Goal: Task Accomplishment & Management: Complete application form

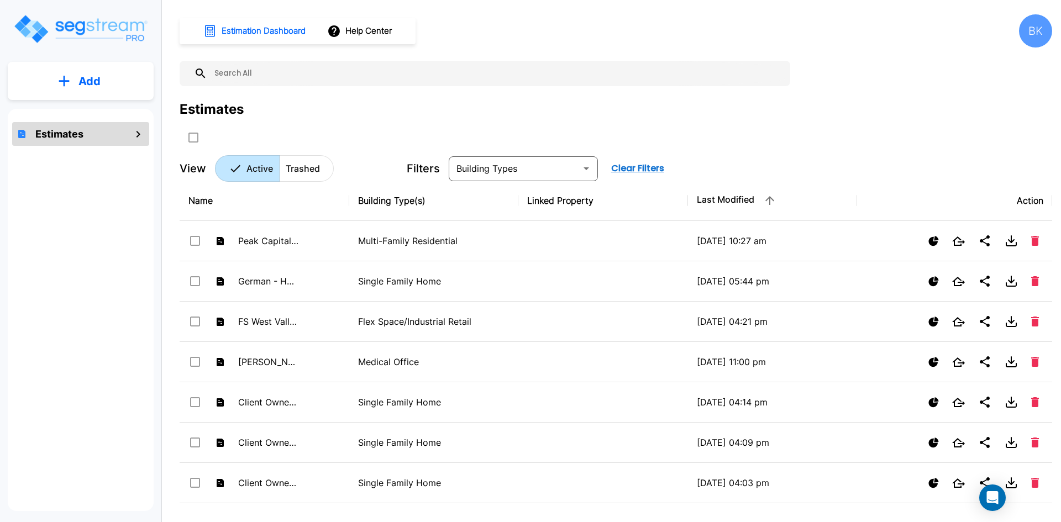
click at [87, 73] on p "Add" at bounding box center [89, 81] width 22 height 17
click at [88, 114] on p "Add Estimate" at bounding box center [87, 111] width 56 height 13
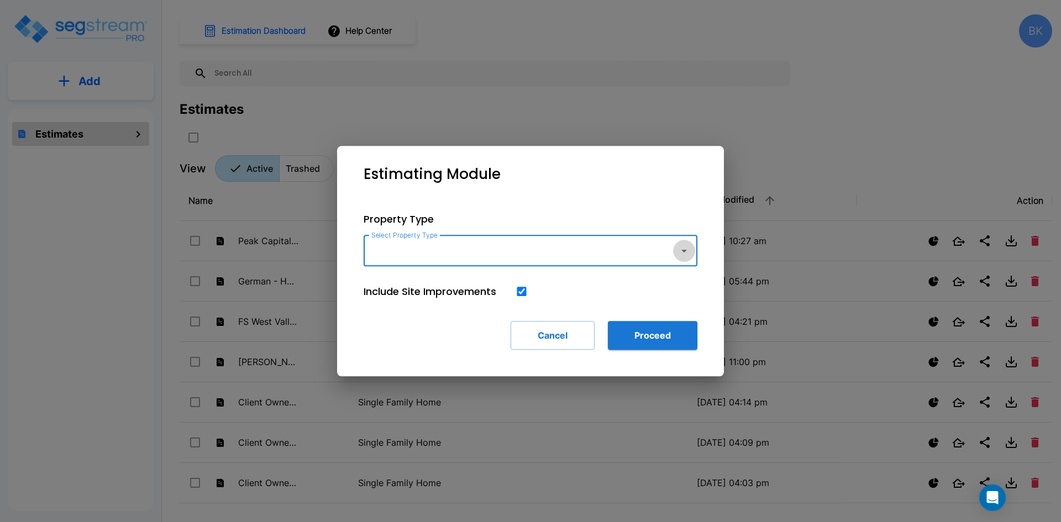
click at [685, 251] on icon "button" at bounding box center [683, 250] width 13 height 13
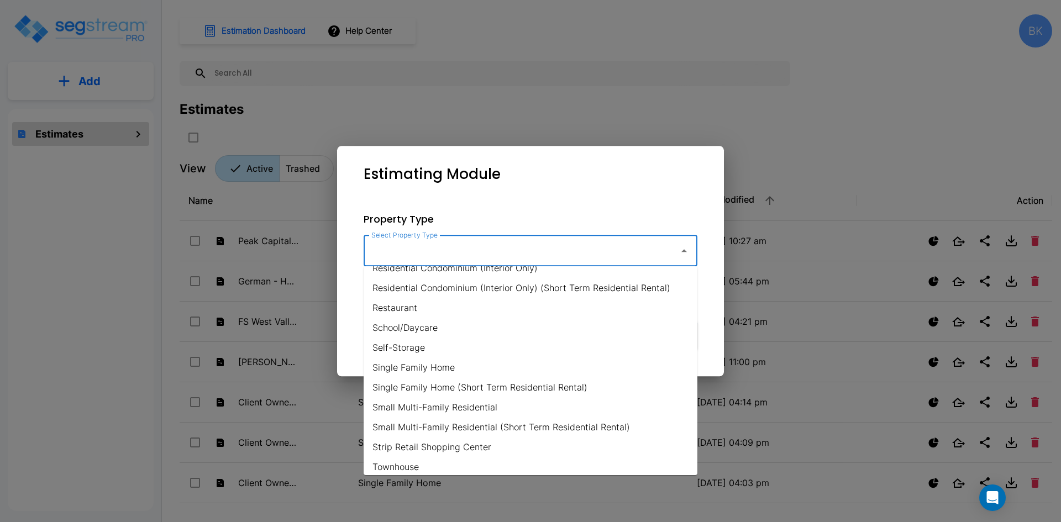
scroll to position [773, 0]
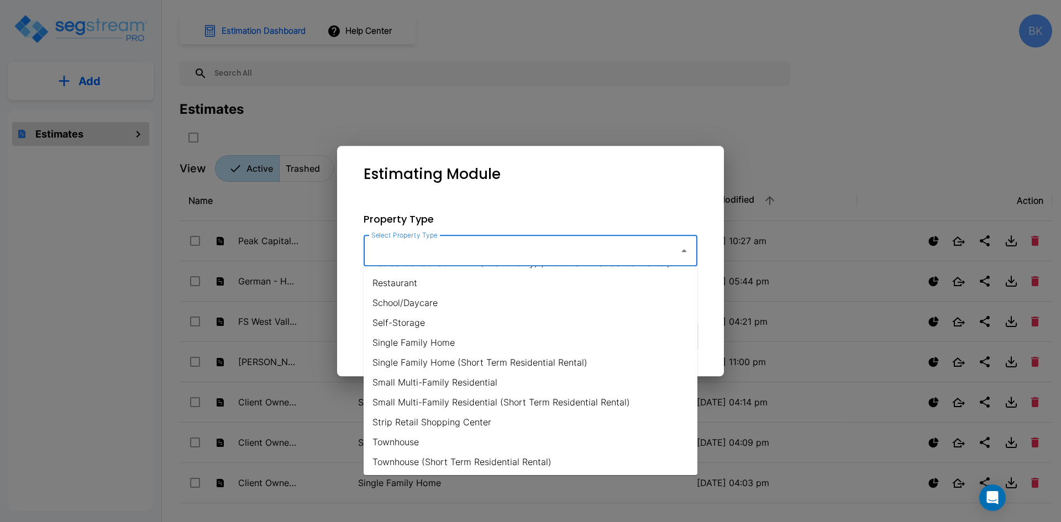
click at [420, 341] on li "Single Family Home" at bounding box center [530, 343] width 334 height 20
type input "Single Family Home"
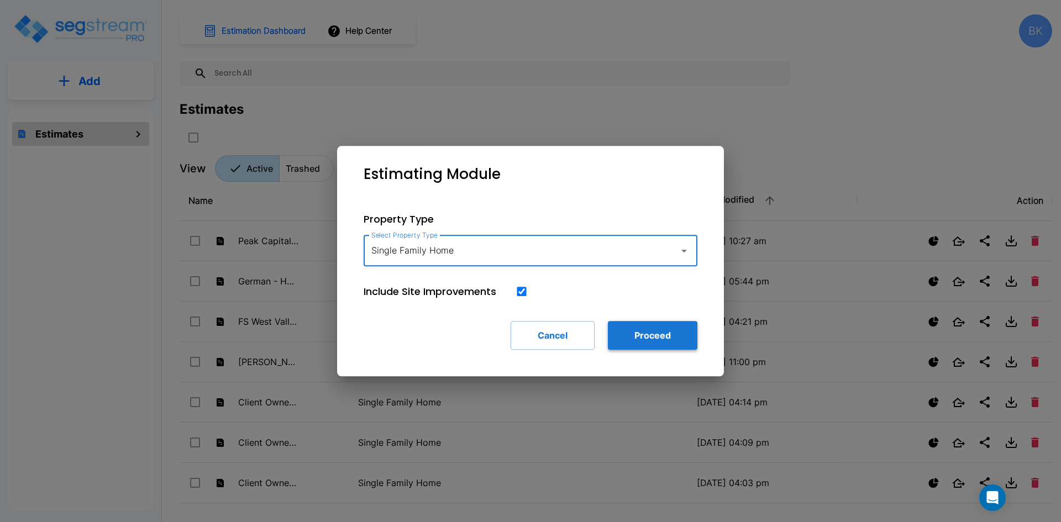
click at [651, 335] on button "Proceed" at bounding box center [652, 335] width 89 height 29
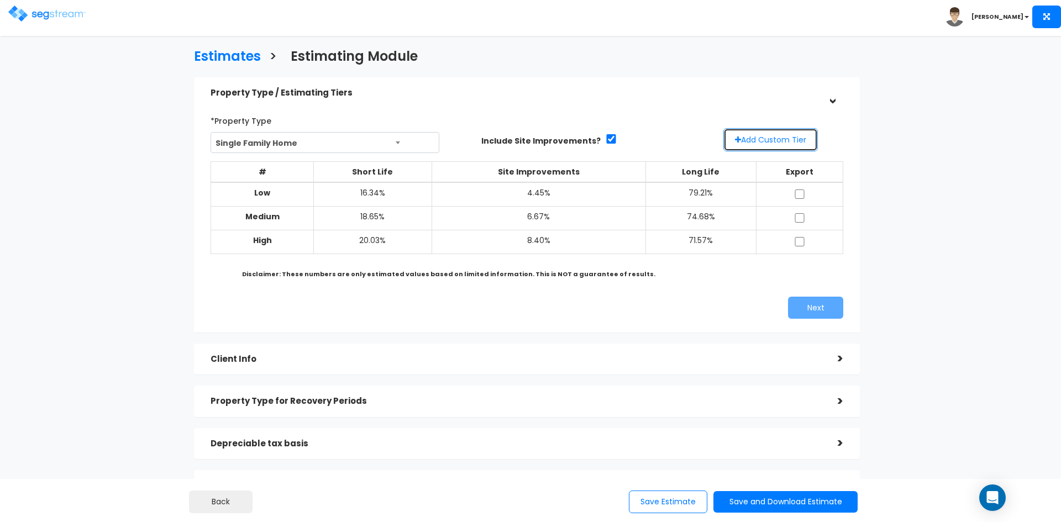
click at [766, 138] on button "Add Custom Tier" at bounding box center [770, 139] width 94 height 23
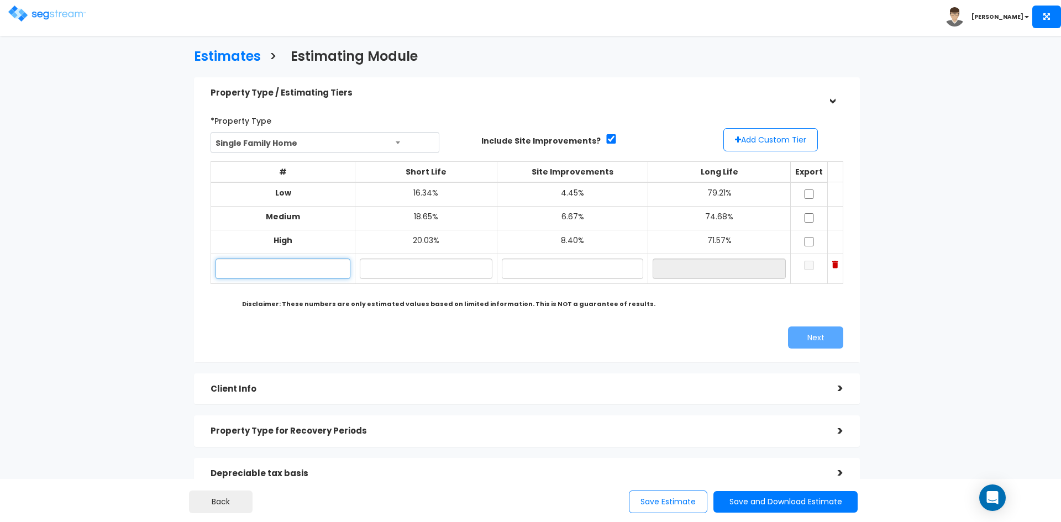
click at [320, 275] on input "text" at bounding box center [282, 269] width 135 height 20
type input "Custom"
click at [447, 270] on input "text" at bounding box center [426, 269] width 133 height 20
type input "6.90%"
click at [549, 270] on input "text" at bounding box center [572, 269] width 141 height 20
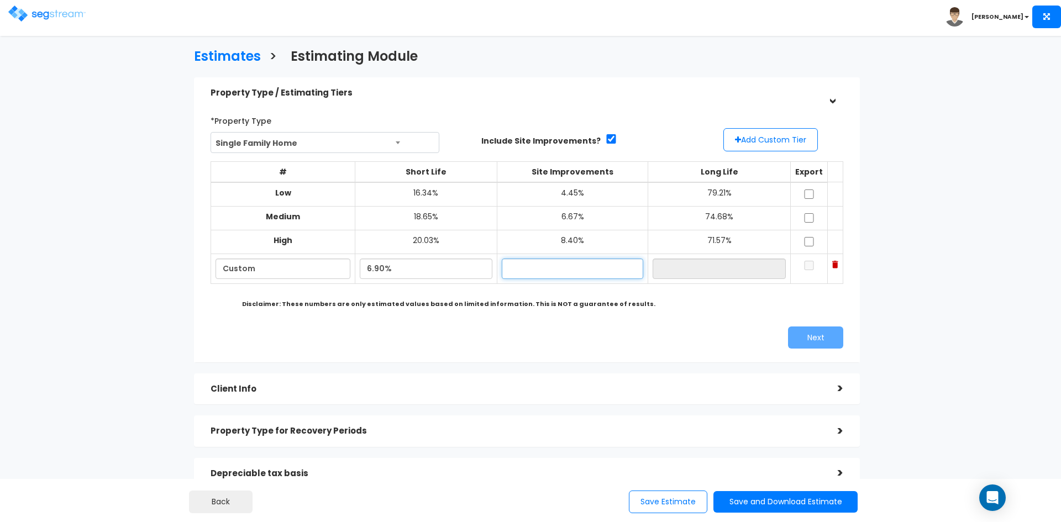
click at [565, 270] on input "text" at bounding box center [572, 269] width 141 height 20
type input "41.60%"
type input "51.50%"
click at [690, 269] on input "51.50%" at bounding box center [718, 269] width 133 height 20
click at [809, 192] on input "checkbox" at bounding box center [808, 193] width 11 height 9
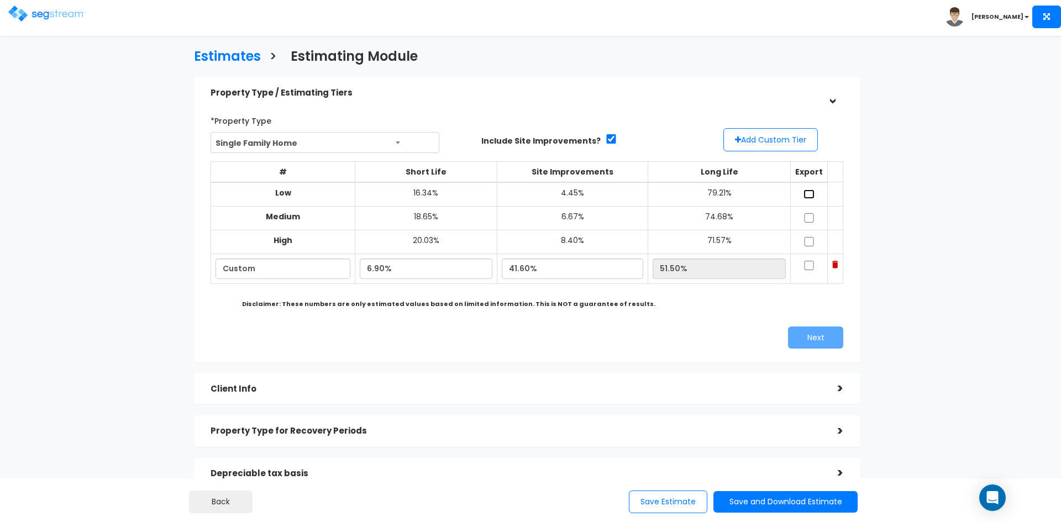
checkbox input "true"
click at [811, 219] on input "checkbox" at bounding box center [808, 217] width 11 height 9
checkbox input "true"
click at [810, 238] on input "checkbox" at bounding box center [808, 241] width 11 height 9
checkbox input "true"
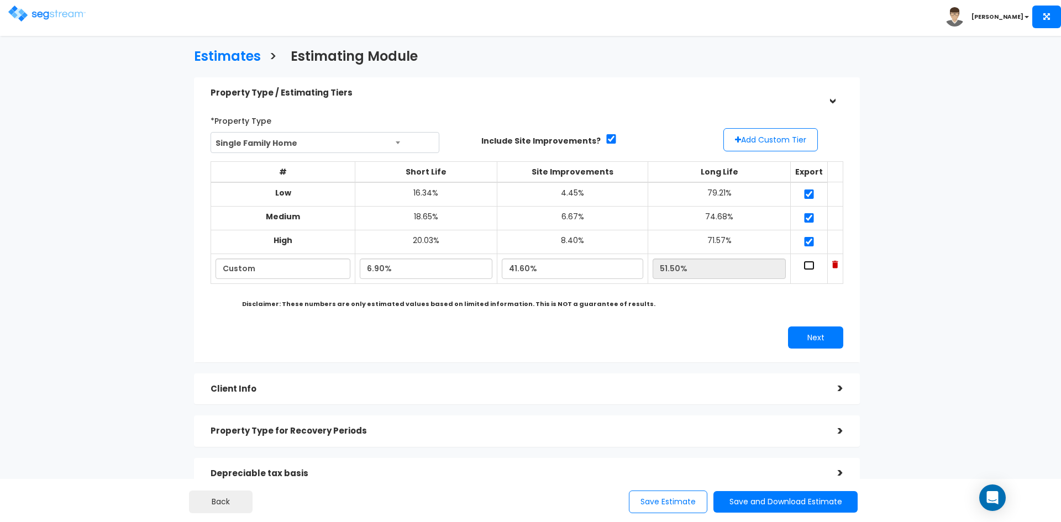
click at [808, 262] on input "checkbox" at bounding box center [808, 265] width 11 height 9
checkbox input "true"
click at [824, 335] on button "Next" at bounding box center [815, 337] width 55 height 22
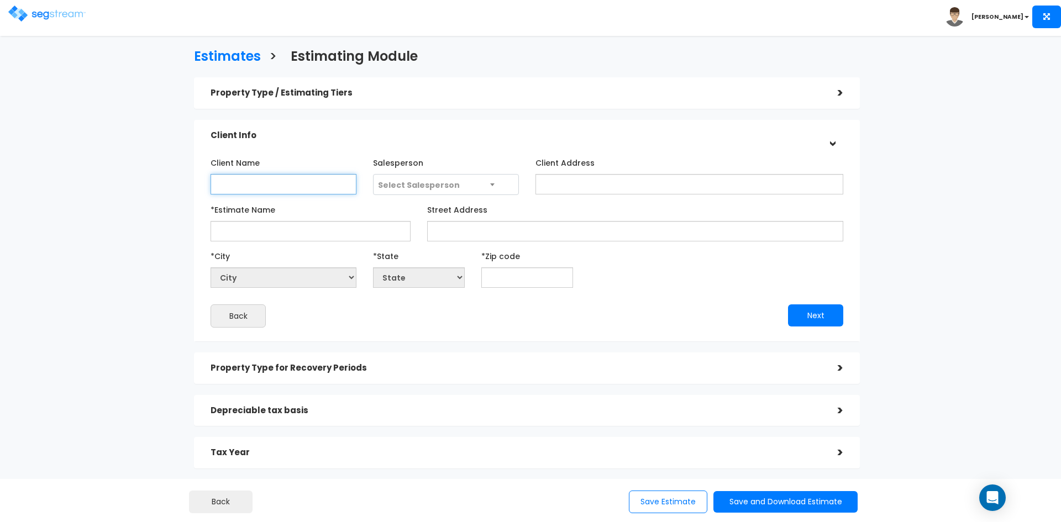
click at [274, 187] on input "Client Name" at bounding box center [283, 184] width 146 height 20
type input "Eric Young"
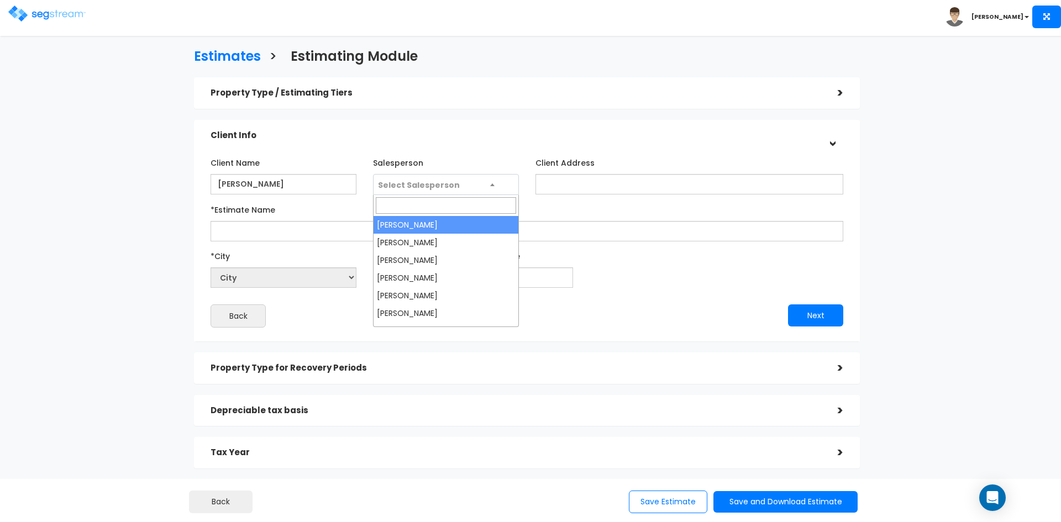
click at [402, 184] on span "Select Salesperson" at bounding box center [419, 185] width 82 height 11
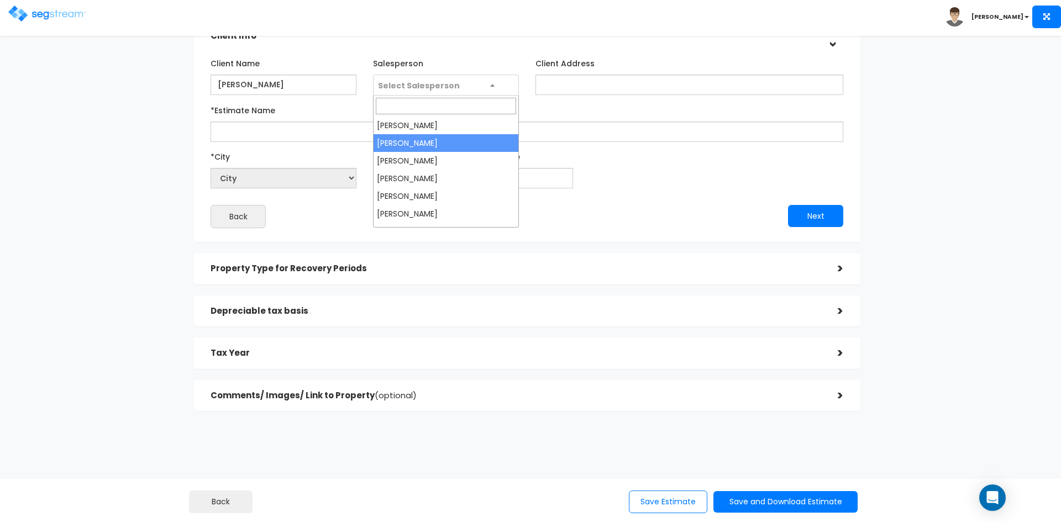
select select "170"
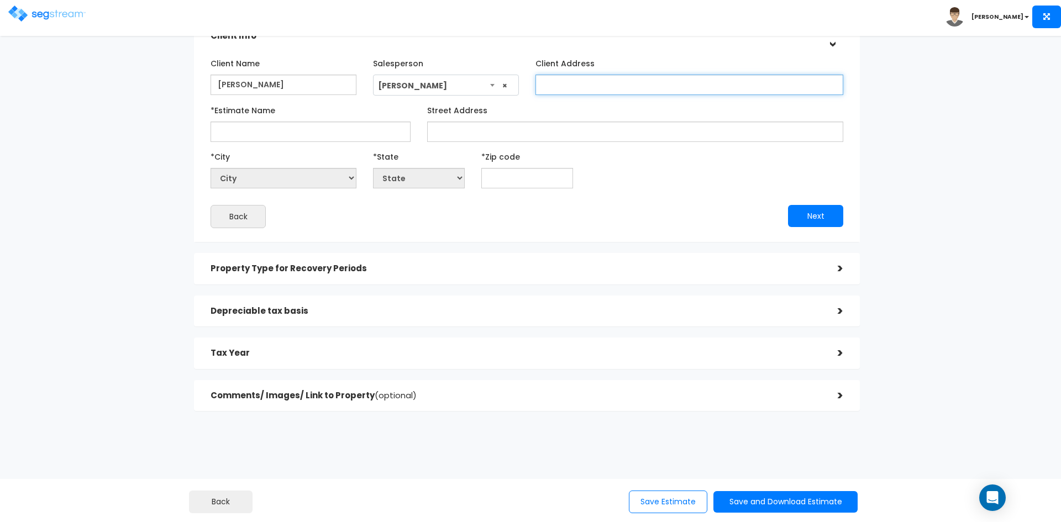
click at [560, 87] on input "Client Address" at bounding box center [689, 85] width 308 height 20
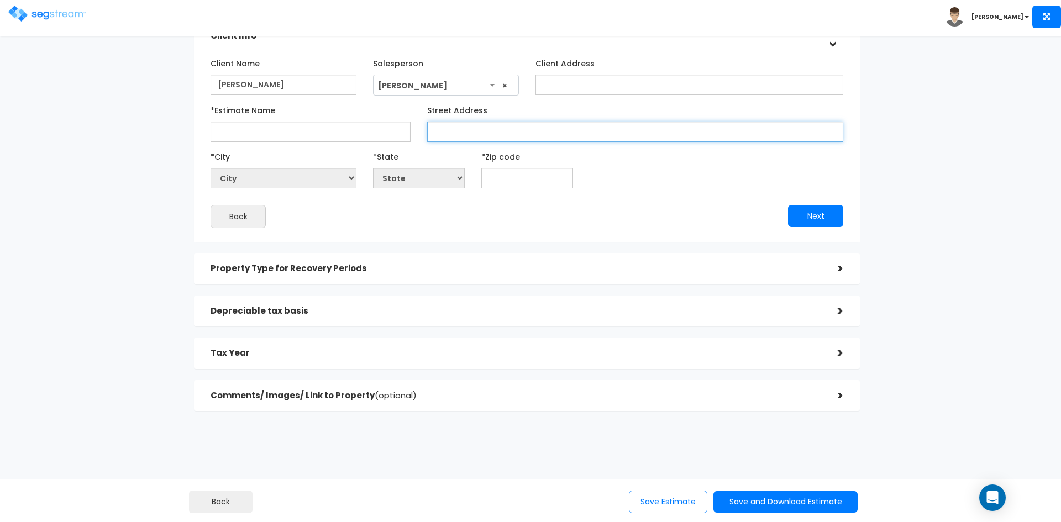
click at [434, 136] on input "Street Address" at bounding box center [635, 132] width 416 height 20
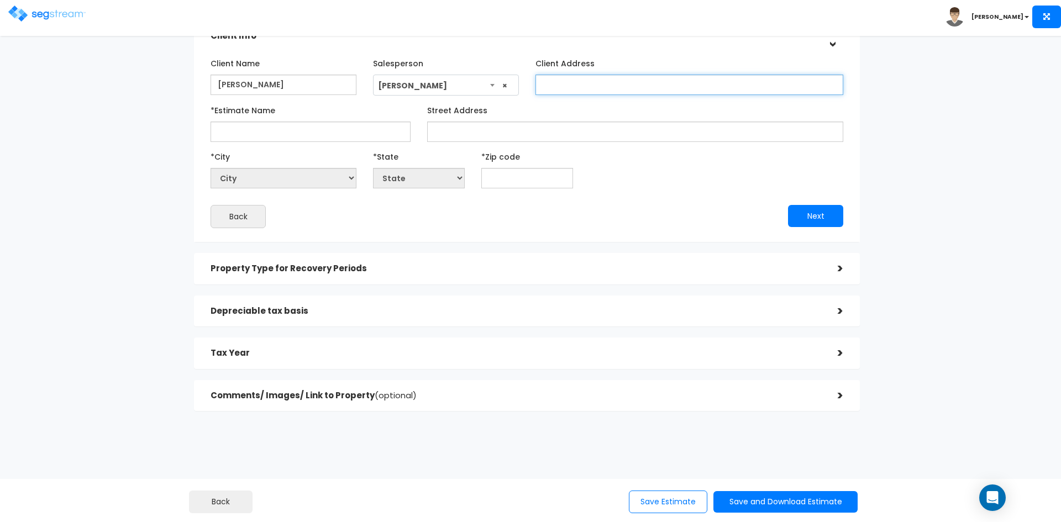
click at [554, 83] on input "Client Address" at bounding box center [689, 85] width 308 height 20
paste input "17081 E 110TH AVE, COMMERCE CITY, CO 80022"
type input "17081 E 110TH AVE, COMMERCE CITY, CO 80022"
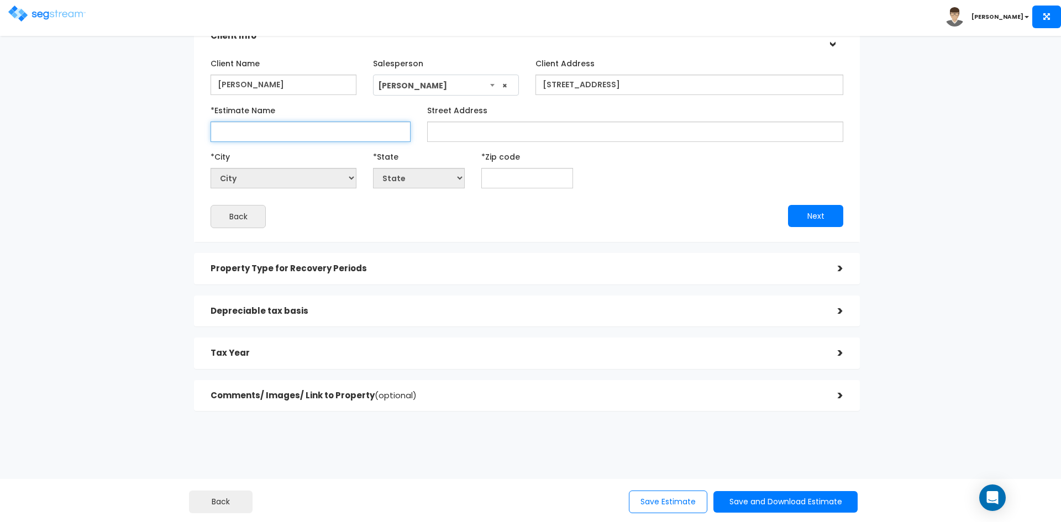
click at [334, 135] on input "*Estimate Name" at bounding box center [310, 132] width 200 height 20
type input "E"
click at [310, 133] on input "Denver Property Flip" at bounding box center [310, 132] width 200 height 20
type input "Denver Property Flip - 600 E 63rd St"
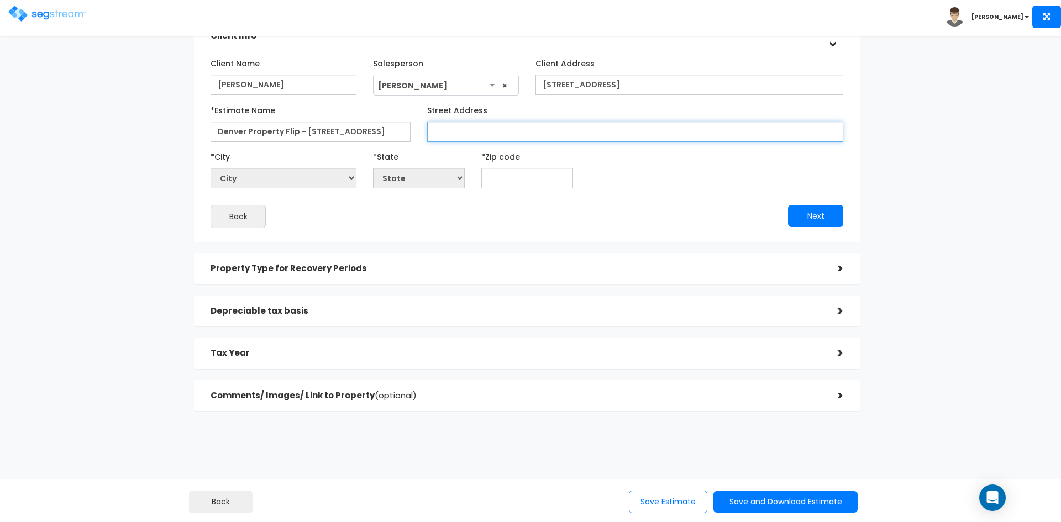
click at [468, 134] on input "Street Address" at bounding box center [635, 132] width 416 height 20
type input "600 E 63rd St."
click at [504, 172] on input "text" at bounding box center [527, 178] width 92 height 20
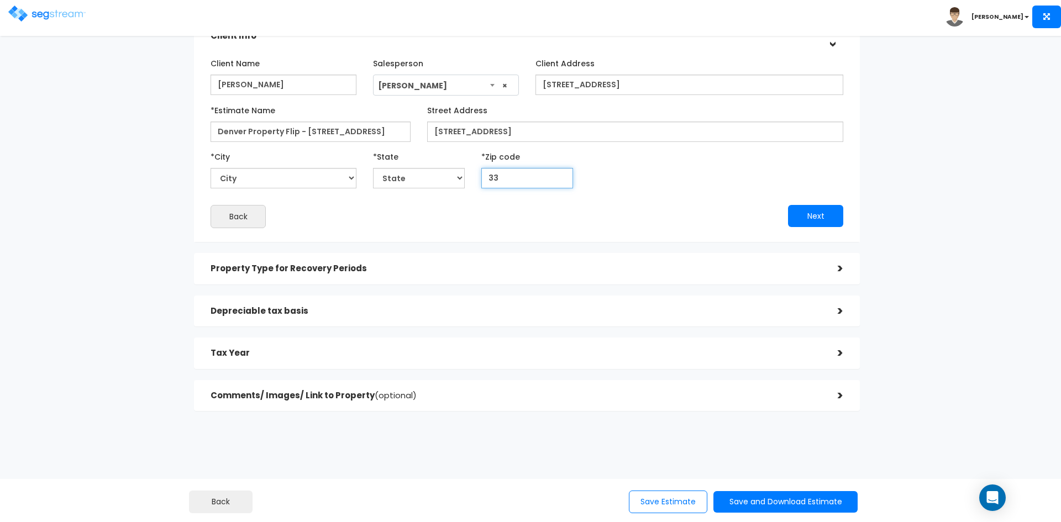
type input "330"
select select "FL"
type input "33050"
click at [817, 221] on button "Next" at bounding box center [815, 216] width 55 height 22
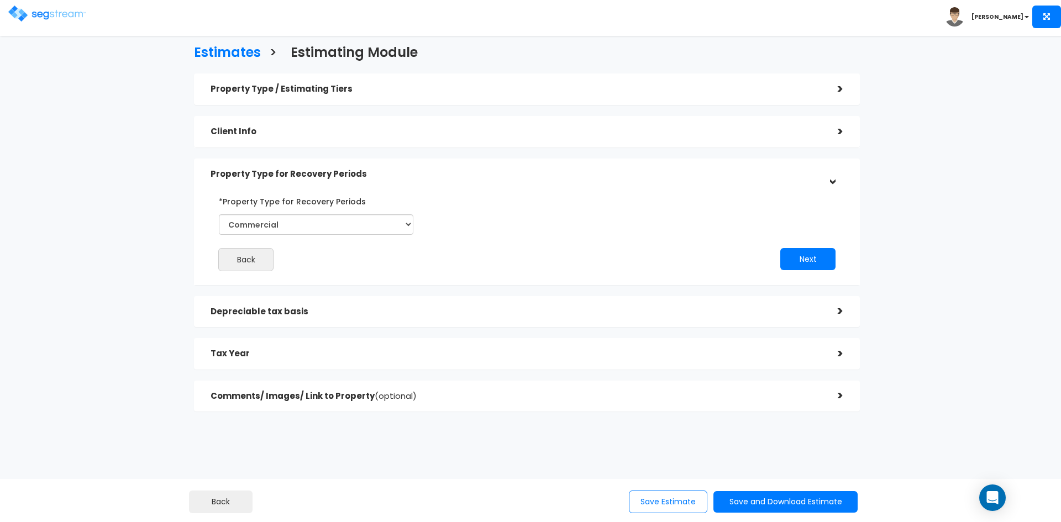
scroll to position [4, 0]
click at [309, 223] on select "Commercial Residential" at bounding box center [316, 224] width 194 height 20
click at [219, 214] on select "Commercial Residential" at bounding box center [316, 224] width 194 height 20
click at [797, 260] on button "Next" at bounding box center [807, 258] width 55 height 22
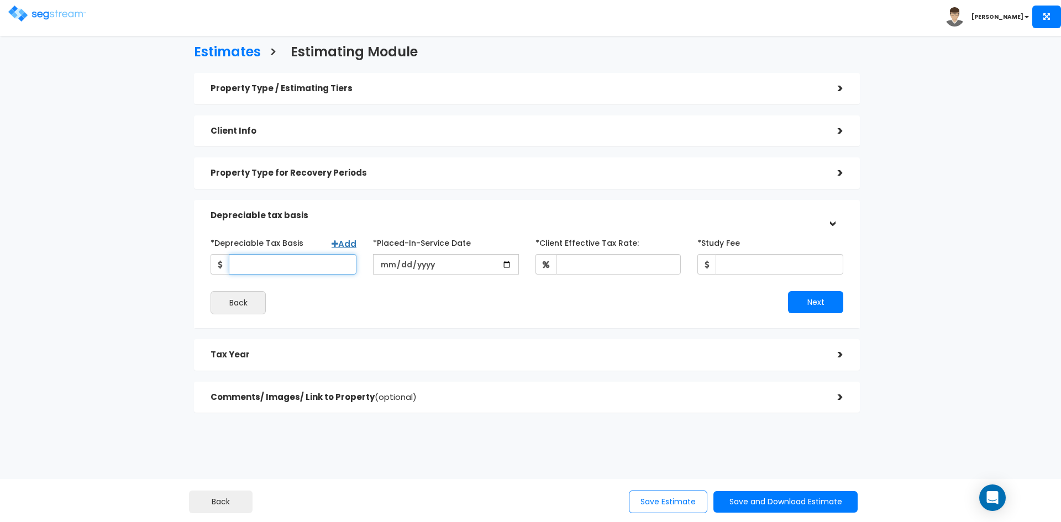
click at [273, 265] on input "*Depreciable Tax Basis" at bounding box center [293, 264] width 128 height 20
click at [297, 265] on input "*Depreciable Tax Basis" at bounding box center [293, 264] width 128 height 20
type input "818,671"
click at [449, 265] on input "date" at bounding box center [446, 264] width 146 height 20
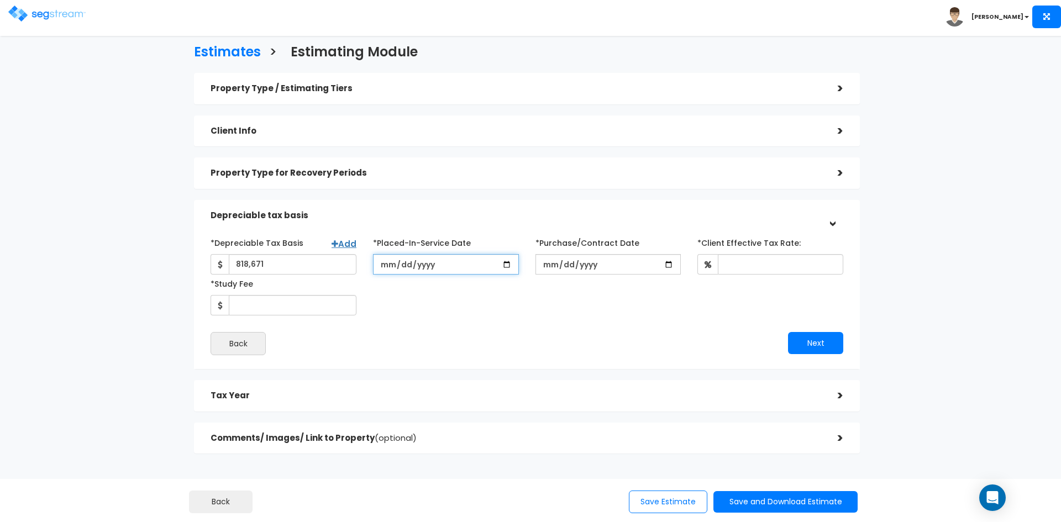
click at [509, 267] on input "2025-02-06" at bounding box center [446, 264] width 146 height 20
type input "2025-06-04"
click at [669, 265] on input "*Purchase/Contract Date" at bounding box center [608, 264] width 146 height 20
type input "2025-06-04"
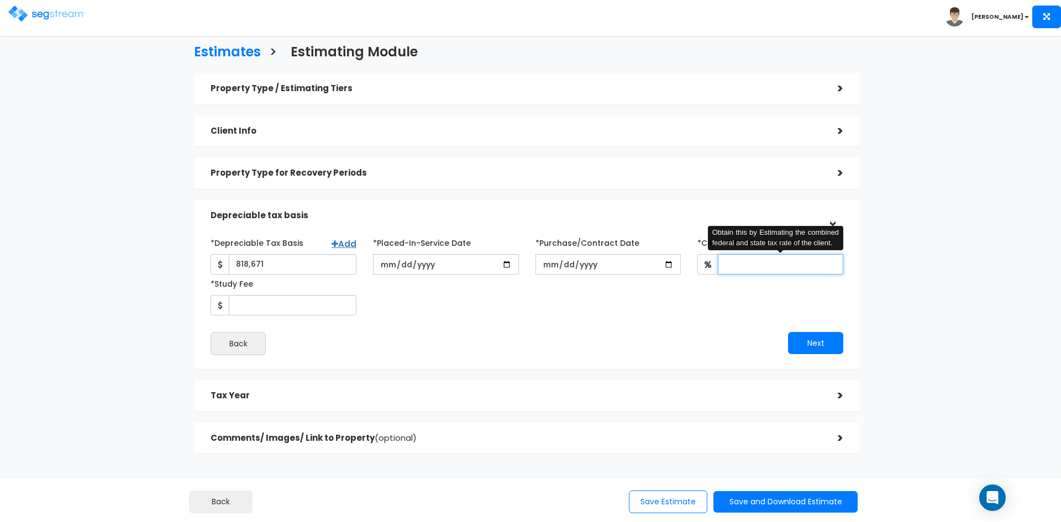
click at [740, 267] on input "*Client Effective Tax Rate:" at bounding box center [780, 264] width 125 height 20
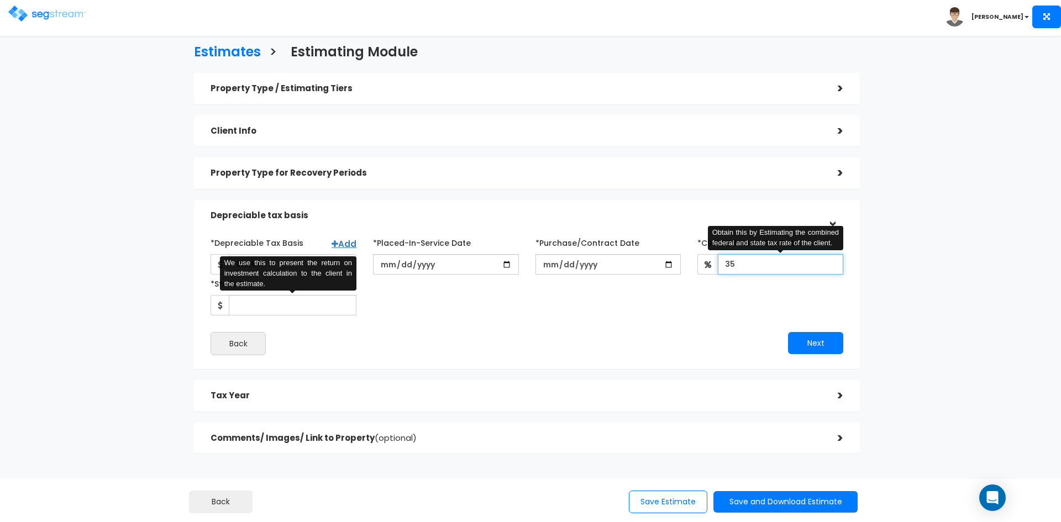
type input "35"
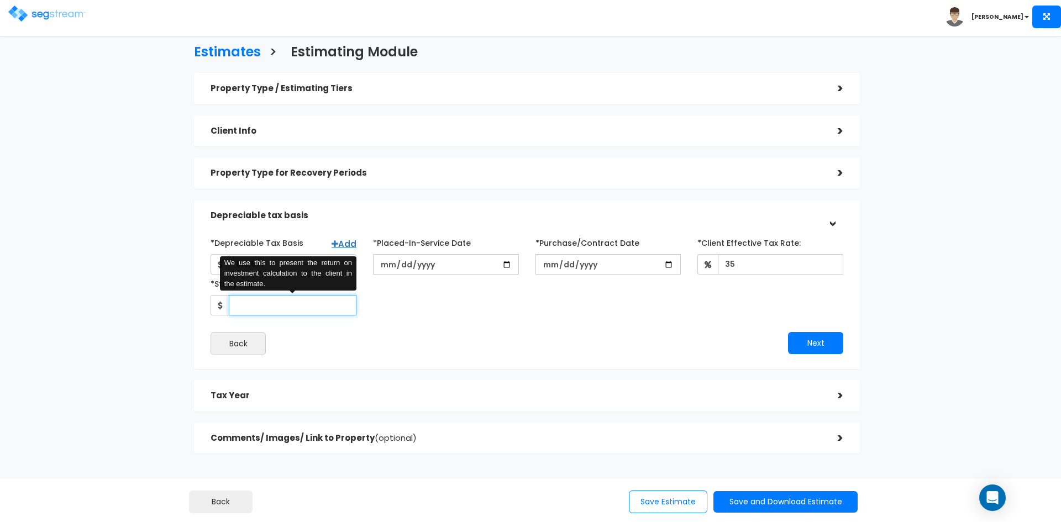
click at [247, 307] on input "*Study Fee" at bounding box center [293, 305] width 128 height 20
type input "3,150"
click at [799, 340] on button "Next" at bounding box center [815, 343] width 55 height 22
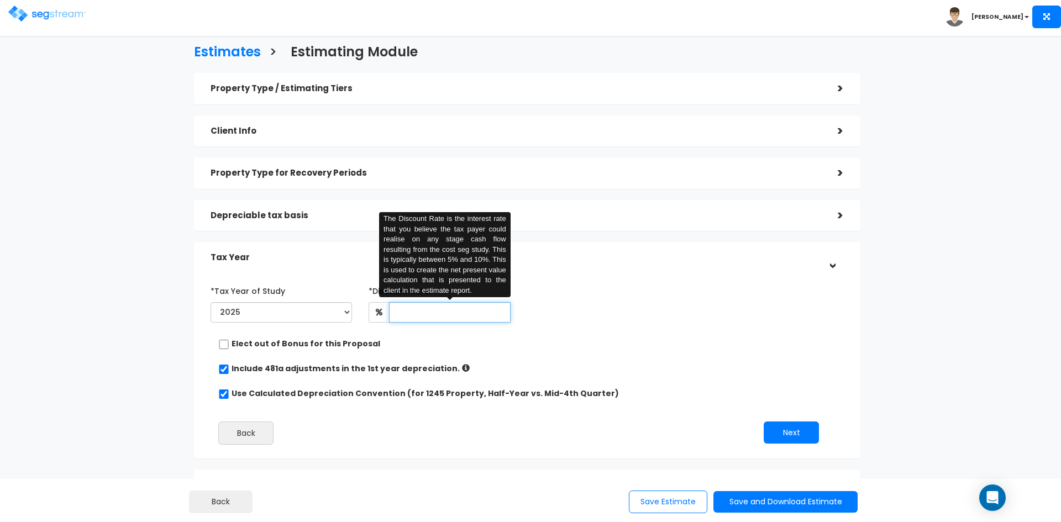
click at [428, 312] on input "text" at bounding box center [449, 312] width 121 height 20
type input "8"
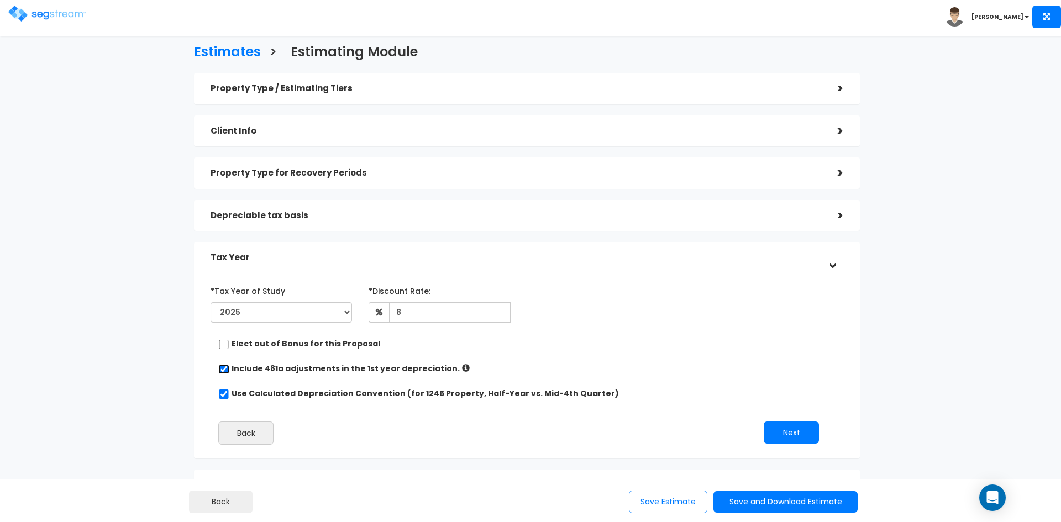
click at [223, 371] on input "checkbox" at bounding box center [223, 369] width 11 height 9
checkbox input "false"
click at [783, 430] on button "Next" at bounding box center [790, 432] width 55 height 22
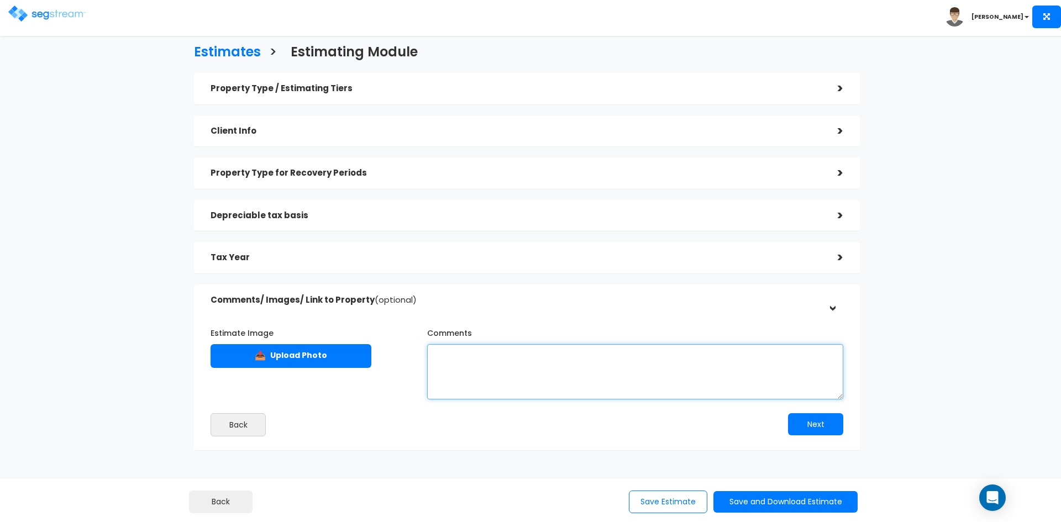
click at [466, 359] on textarea "Comments" at bounding box center [635, 371] width 416 height 55
type textarea "A"
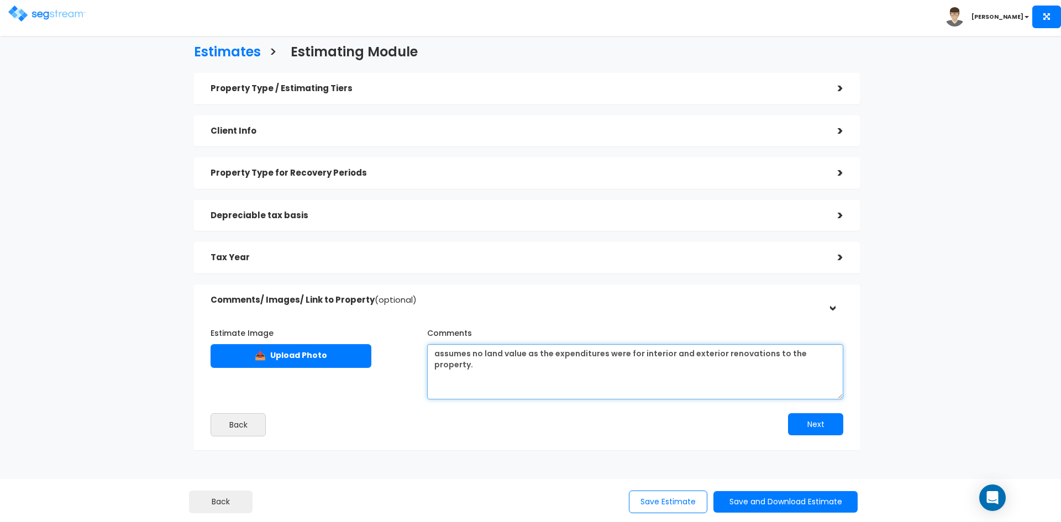
click at [525, 355] on textarea "assumes no land value as the expenditures were for interior and exterior renova…" at bounding box center [635, 371] width 416 height 55
type textarea "assumes no land value and no prior depreciation, as the expenditures were for i…"
click at [821, 429] on button "Next" at bounding box center [815, 424] width 55 height 22
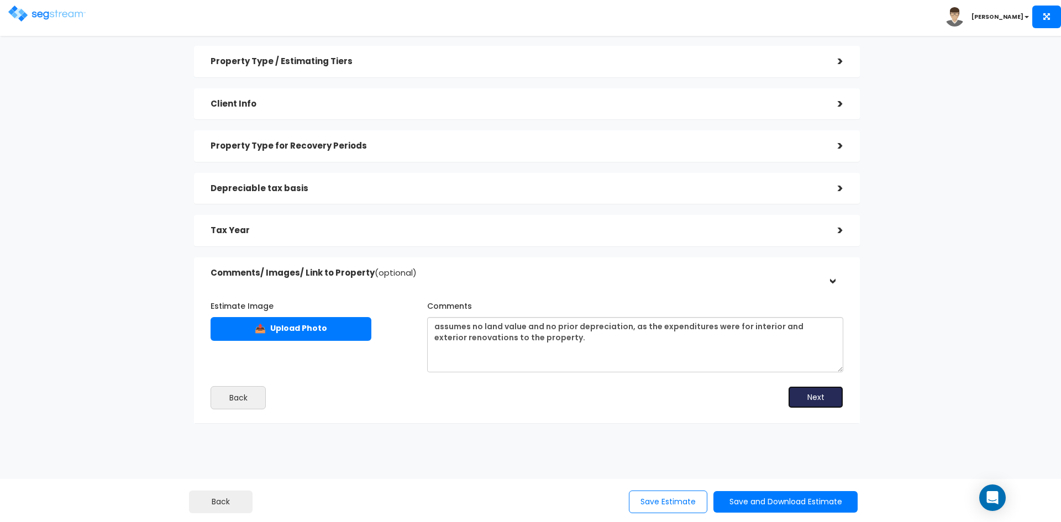
scroll to position [44, 0]
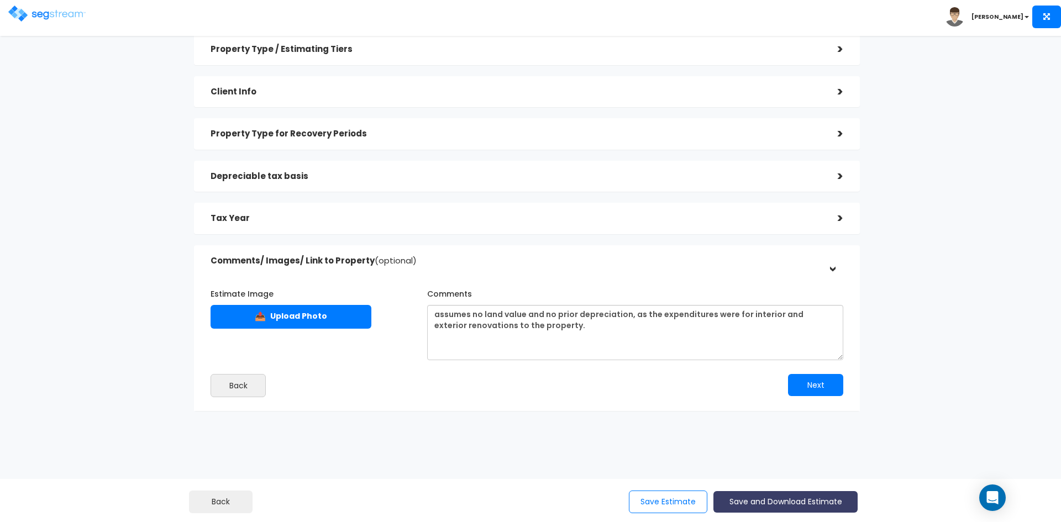
click at [768, 501] on button "Save and Download Estimate" at bounding box center [785, 502] width 144 height 22
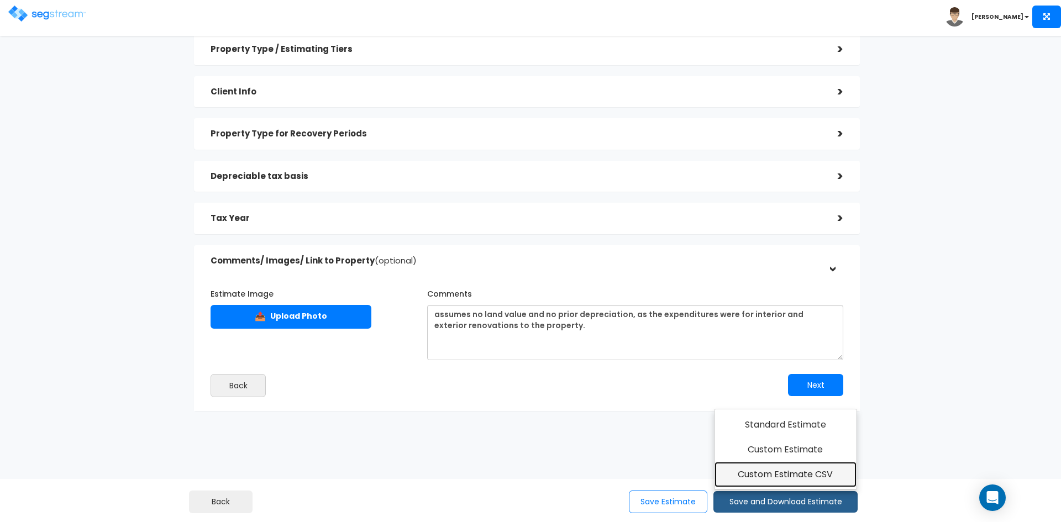
click at [776, 473] on link "Custom Estimate CSV" at bounding box center [785, 474] width 142 height 25
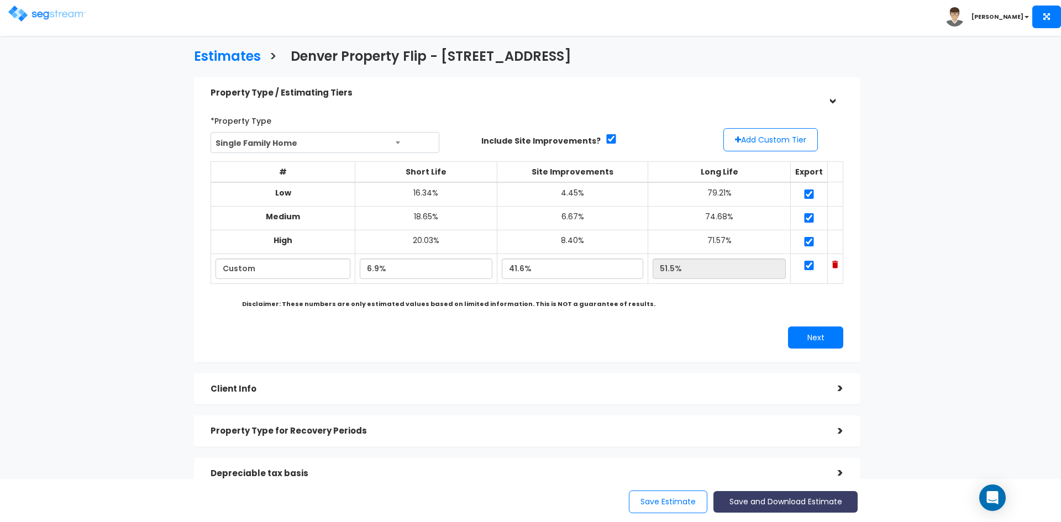
click at [766, 504] on button "Save and Download Estimate" at bounding box center [785, 502] width 144 height 22
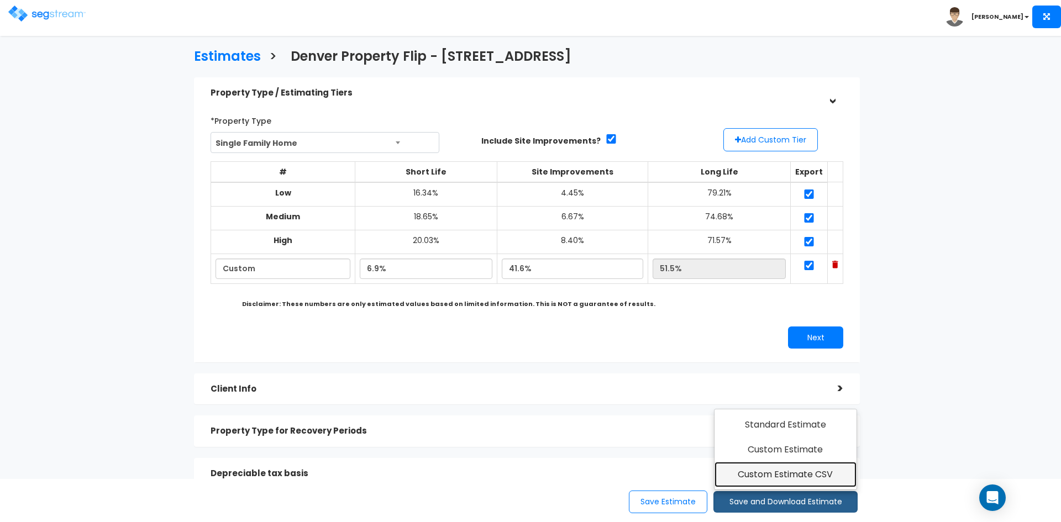
click at [762, 475] on link "Custom Estimate CSV" at bounding box center [785, 474] width 142 height 25
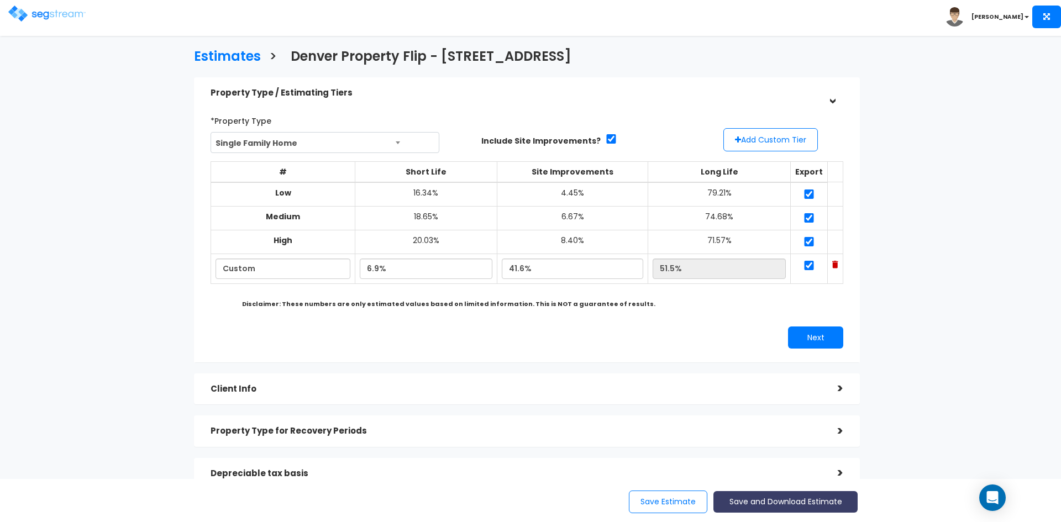
click at [777, 504] on button "Save and Download Estimate" at bounding box center [785, 502] width 144 height 22
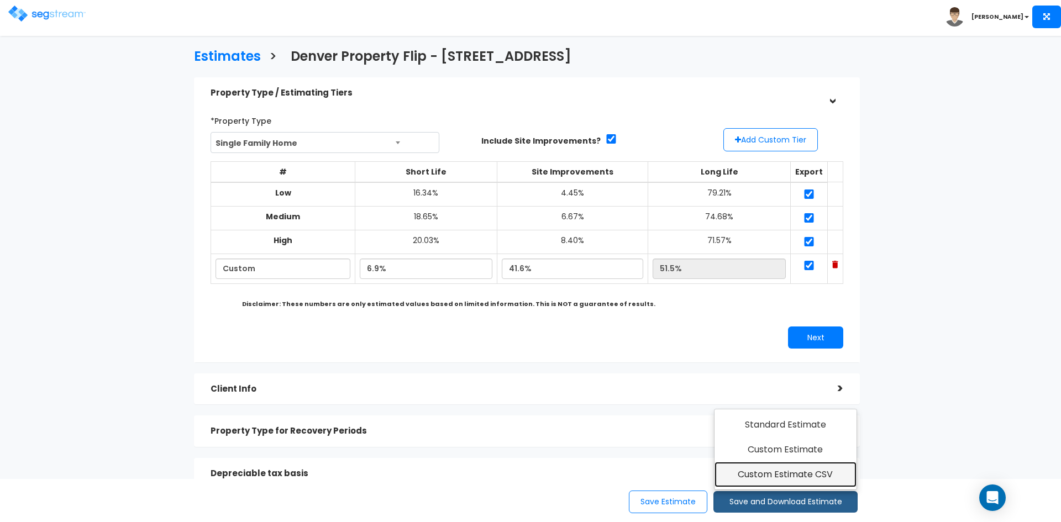
click at [773, 472] on link "Custom Estimate CSV" at bounding box center [785, 474] width 142 height 25
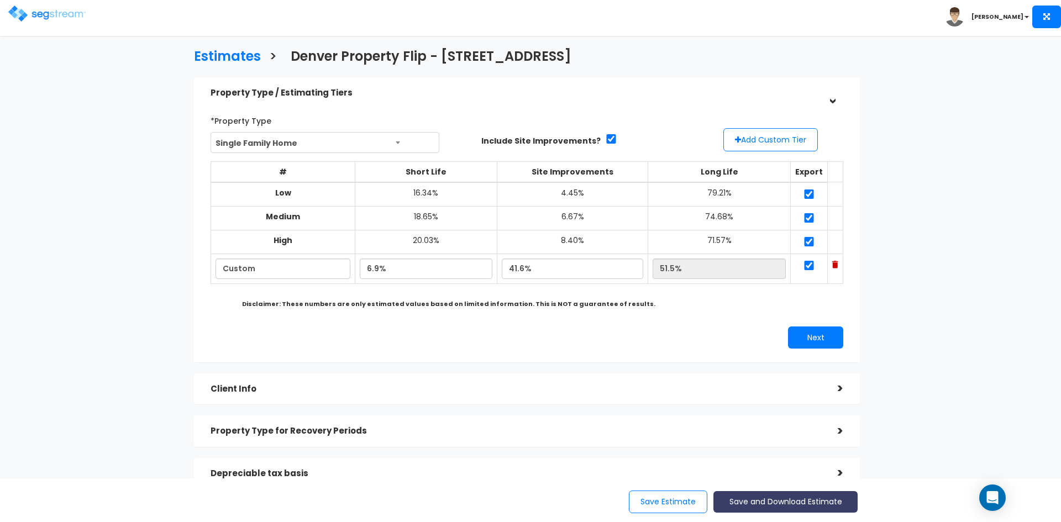
click at [758, 499] on button "Save and Download Estimate" at bounding box center [785, 502] width 144 height 22
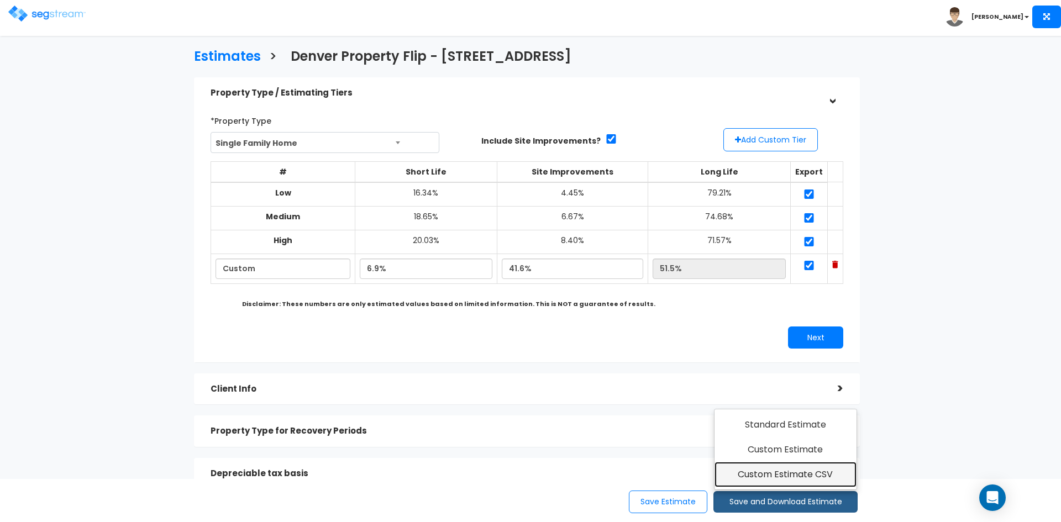
click at [750, 472] on link "Custom Estimate CSV" at bounding box center [785, 474] width 142 height 25
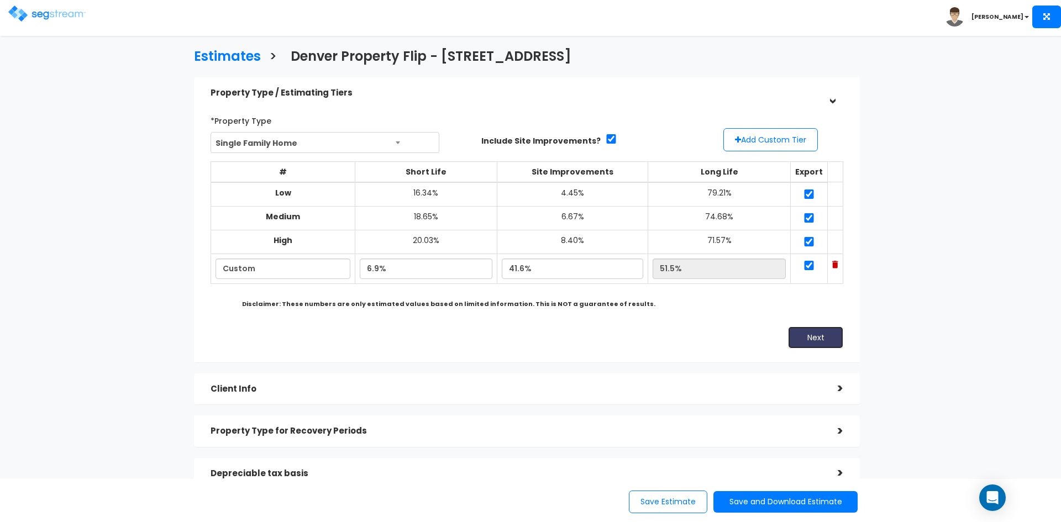
click at [808, 337] on button "Next" at bounding box center [815, 337] width 55 height 22
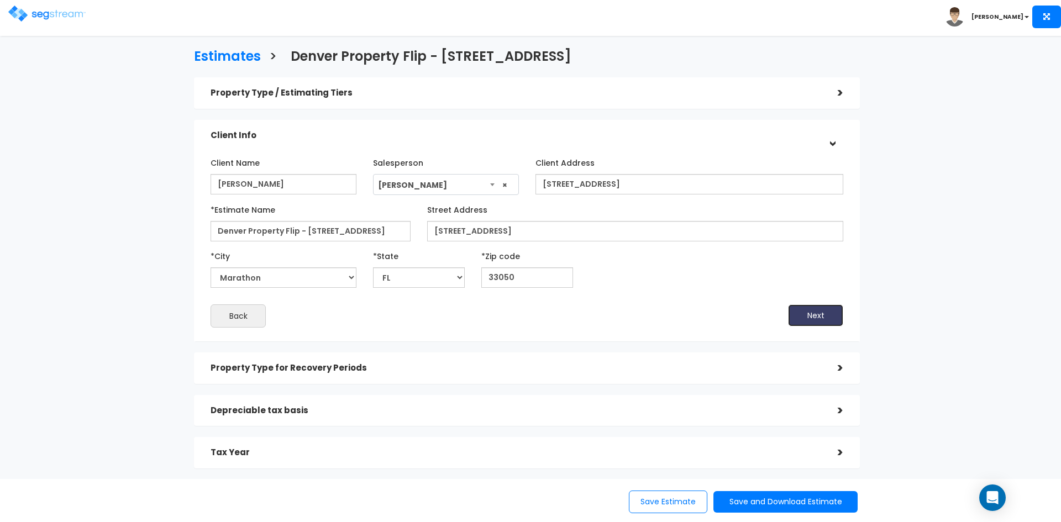
click at [809, 313] on button "Next" at bounding box center [815, 315] width 55 height 22
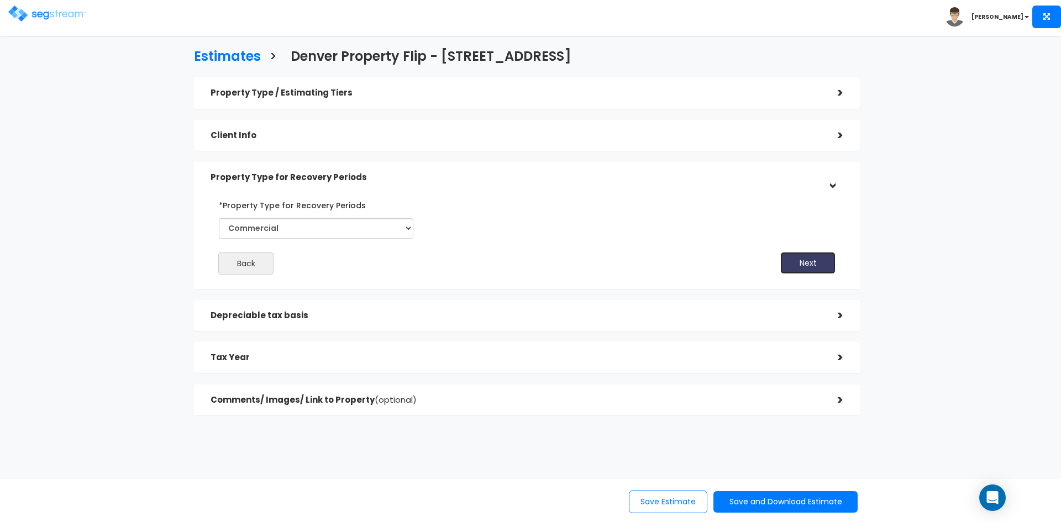
click at [787, 262] on button "Next" at bounding box center [807, 263] width 55 height 22
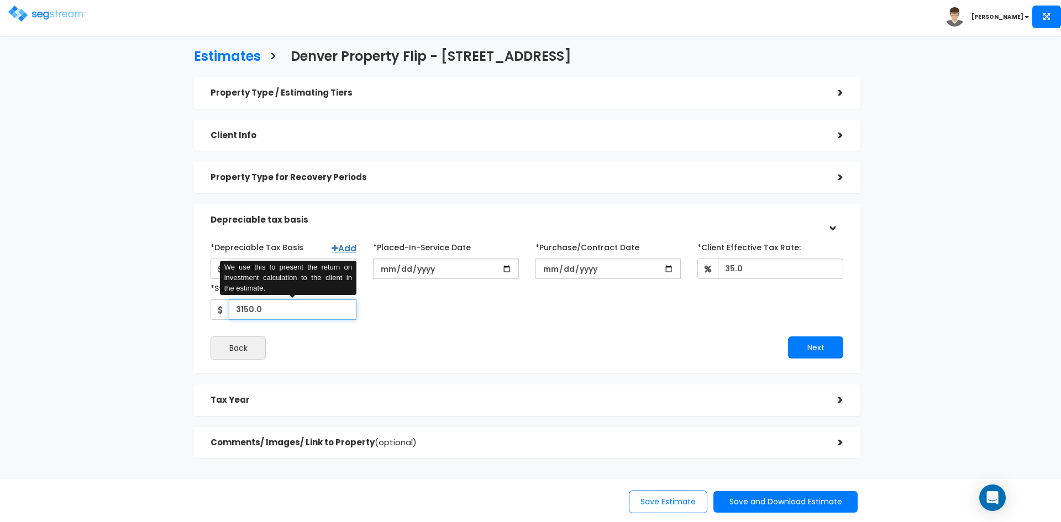
click at [243, 312] on input "3150.0" at bounding box center [293, 309] width 128 height 20
type input "3,050"
click at [498, 308] on div "*Depreciable Tax Basis Add 818,671.0 *Placed-In-Service Date 2025-06-04" at bounding box center [526, 279] width 649 height 82
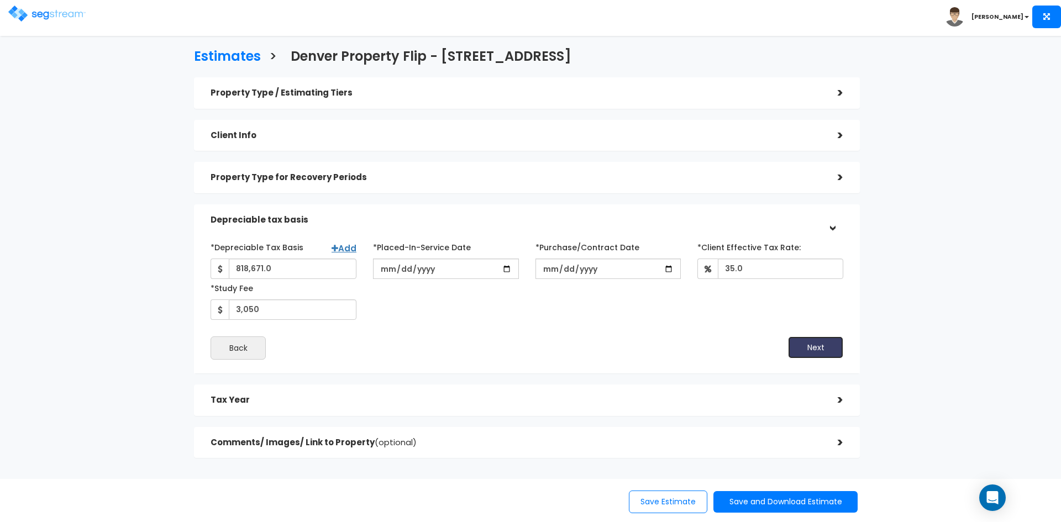
click at [811, 344] on button "Next" at bounding box center [815, 347] width 55 height 22
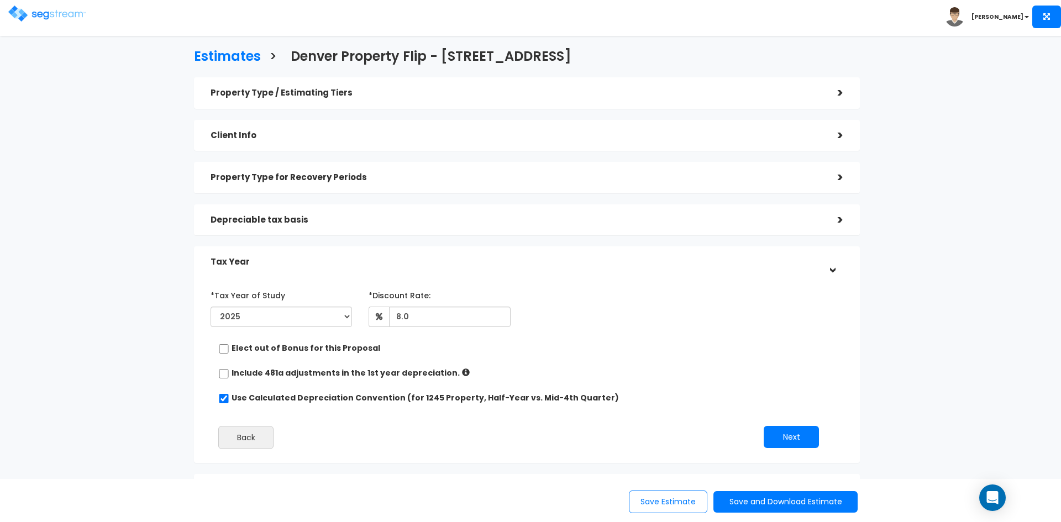
click at [272, 372] on label "Include 481a adjustments in the 1st year depreciation." at bounding box center [345, 372] width 228 height 11
click at [225, 375] on input "checkbox" at bounding box center [223, 373] width 11 height 9
checkbox input "true"
click at [783, 435] on button "Next" at bounding box center [790, 437] width 55 height 22
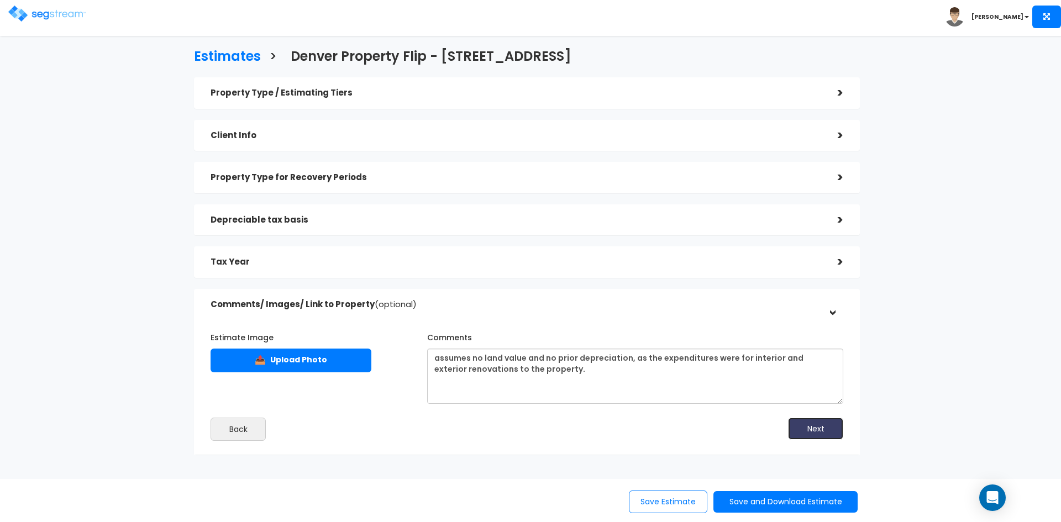
click at [819, 429] on button "Next" at bounding box center [815, 429] width 55 height 22
click at [771, 501] on button "Save and Download Estimate" at bounding box center [785, 502] width 144 height 22
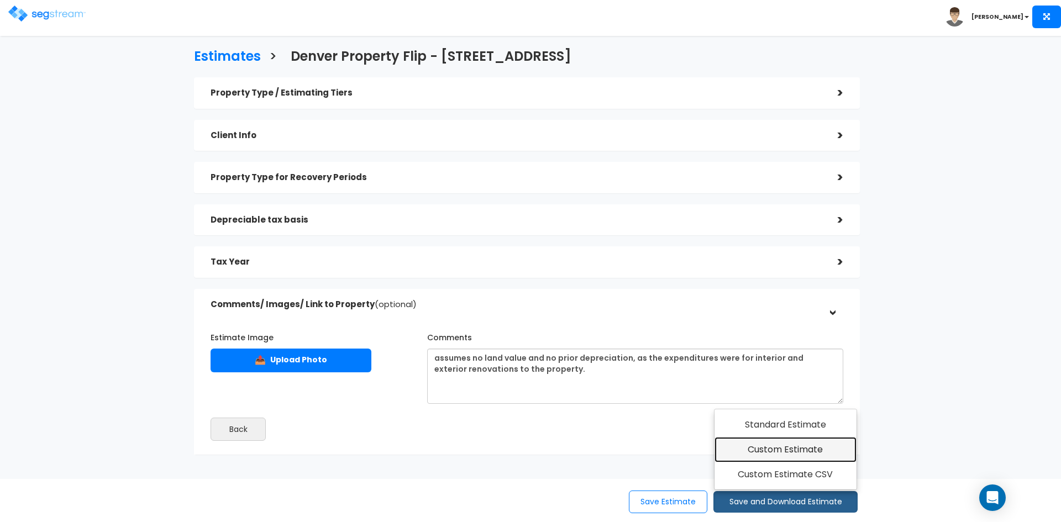
click at [768, 447] on link "Custom Estimate" at bounding box center [785, 449] width 142 height 25
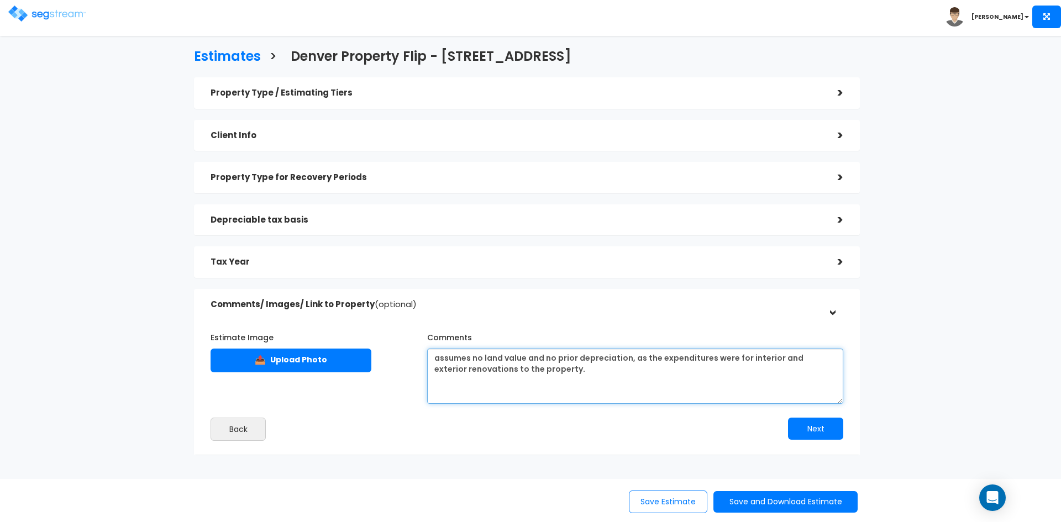
click at [574, 372] on textarea "assumes no land value and no prior depreciation, as the expenditures were for i…" at bounding box center [635, 376] width 416 height 55
click at [555, 373] on textarea "assumes no land value and no prior depreciation, as the expenditures were for i…" at bounding box center [635, 376] width 416 height 55
click at [560, 372] on textarea "assumes no land value and no prior depreciation, as the expenditures were for i…" at bounding box center [635, 376] width 416 height 55
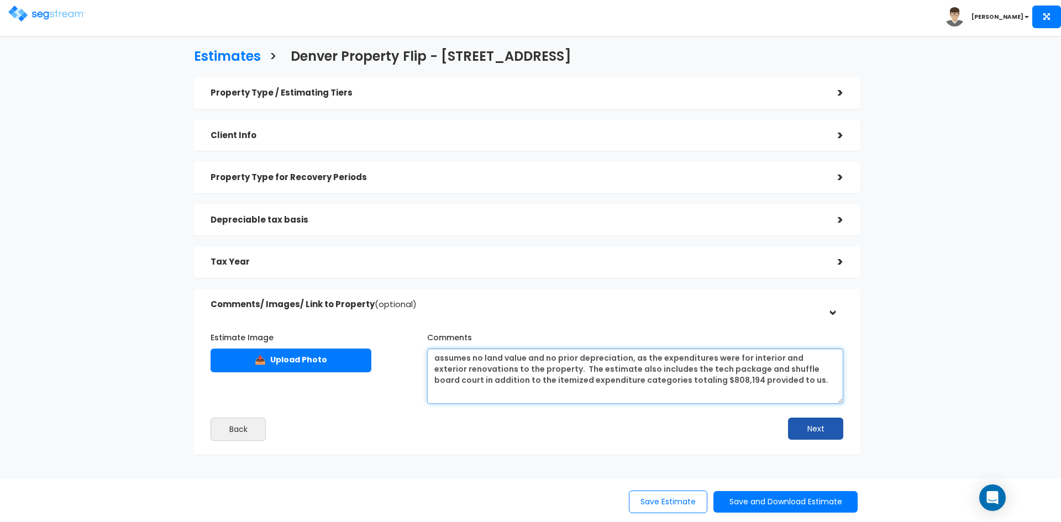
type textarea "assumes no land value and no prior depreciation, as the expenditures were for i…"
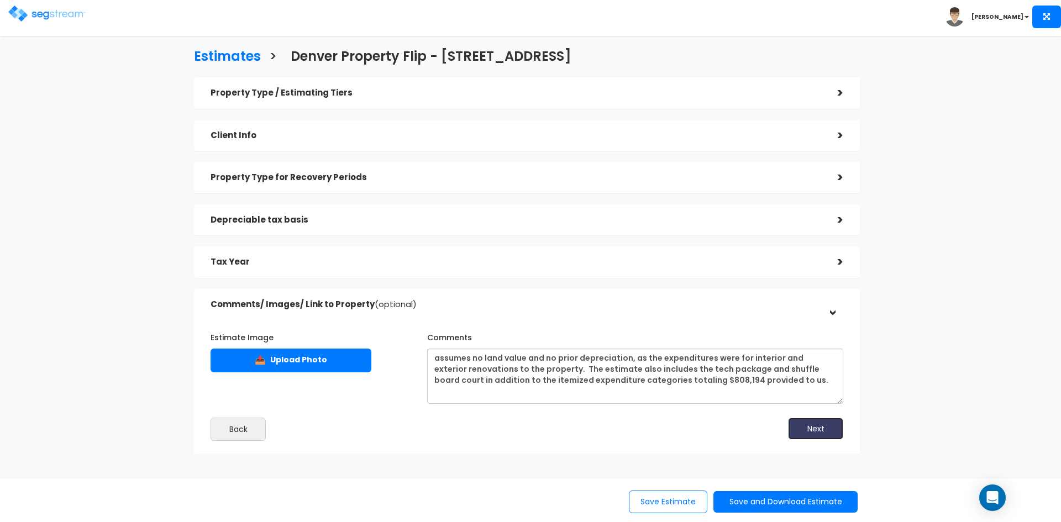
click at [799, 433] on button "Next" at bounding box center [815, 429] width 55 height 22
click at [754, 503] on button "Save and Download Estimate" at bounding box center [785, 502] width 144 height 22
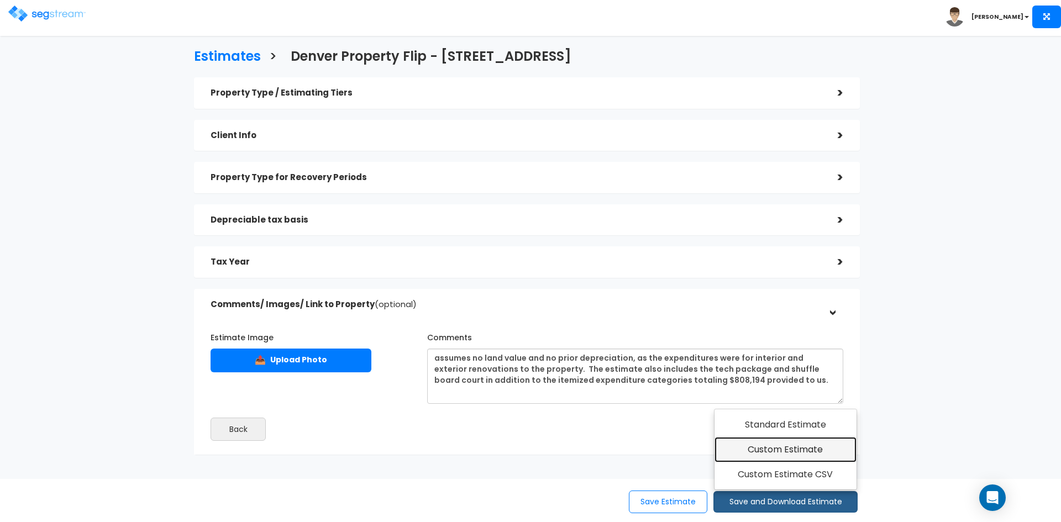
click at [773, 449] on link "Custom Estimate" at bounding box center [785, 449] width 142 height 25
